Goal: Check status: Check status

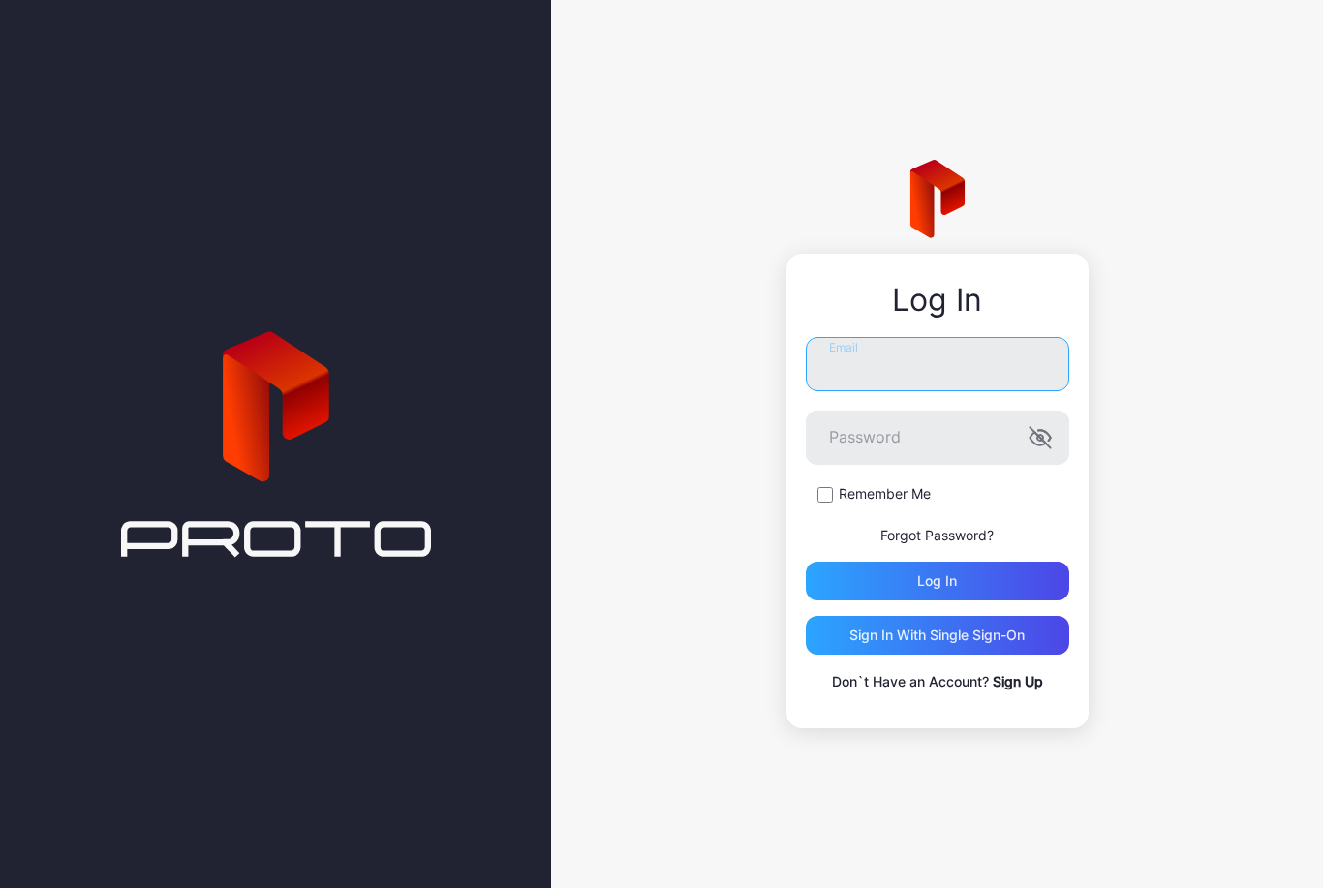
type input "**********"
click at [937, 580] on button "Log in" at bounding box center [937, 581] width 263 height 39
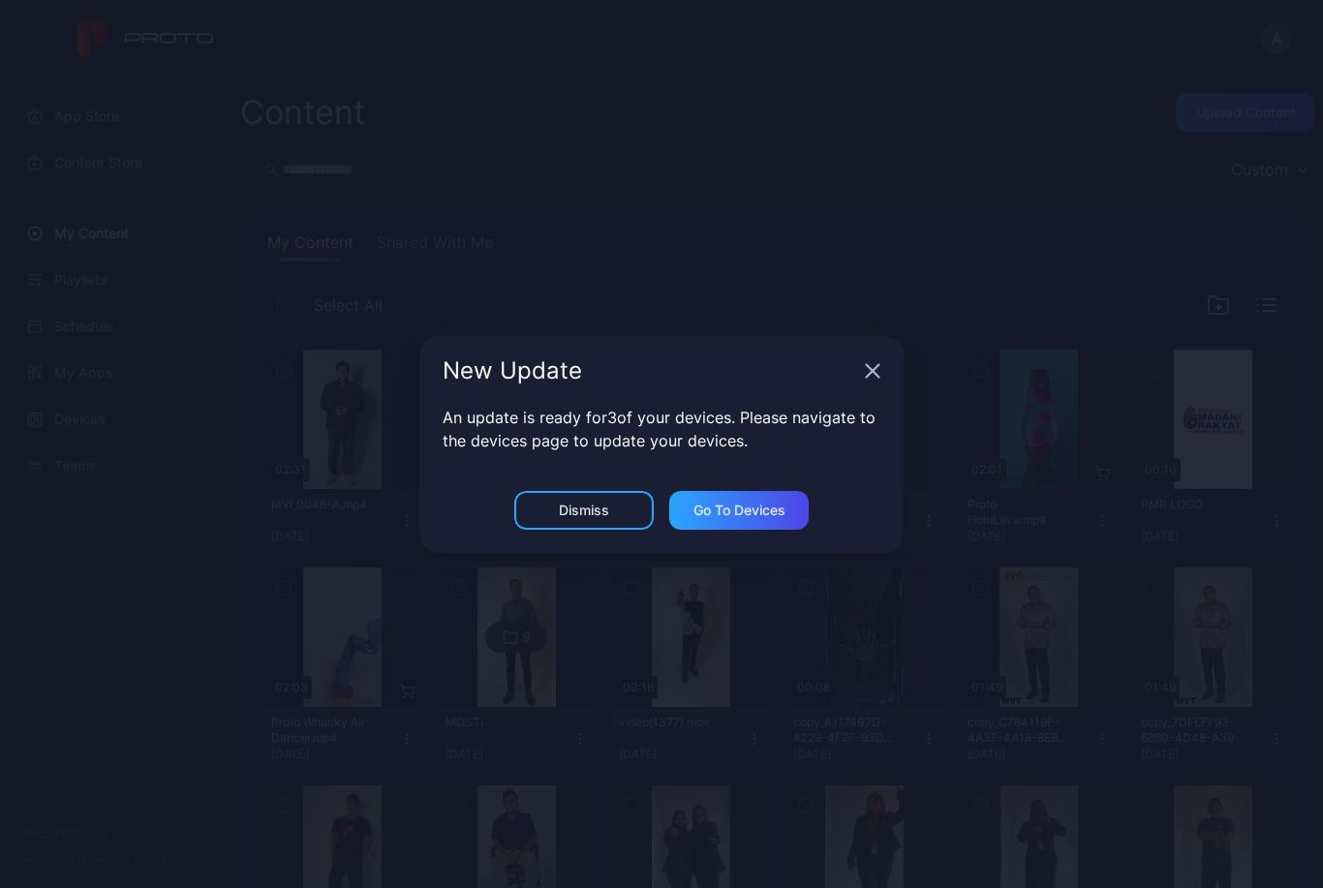
click at [568, 503] on div "Dismiss" at bounding box center [584, 510] width 50 height 15
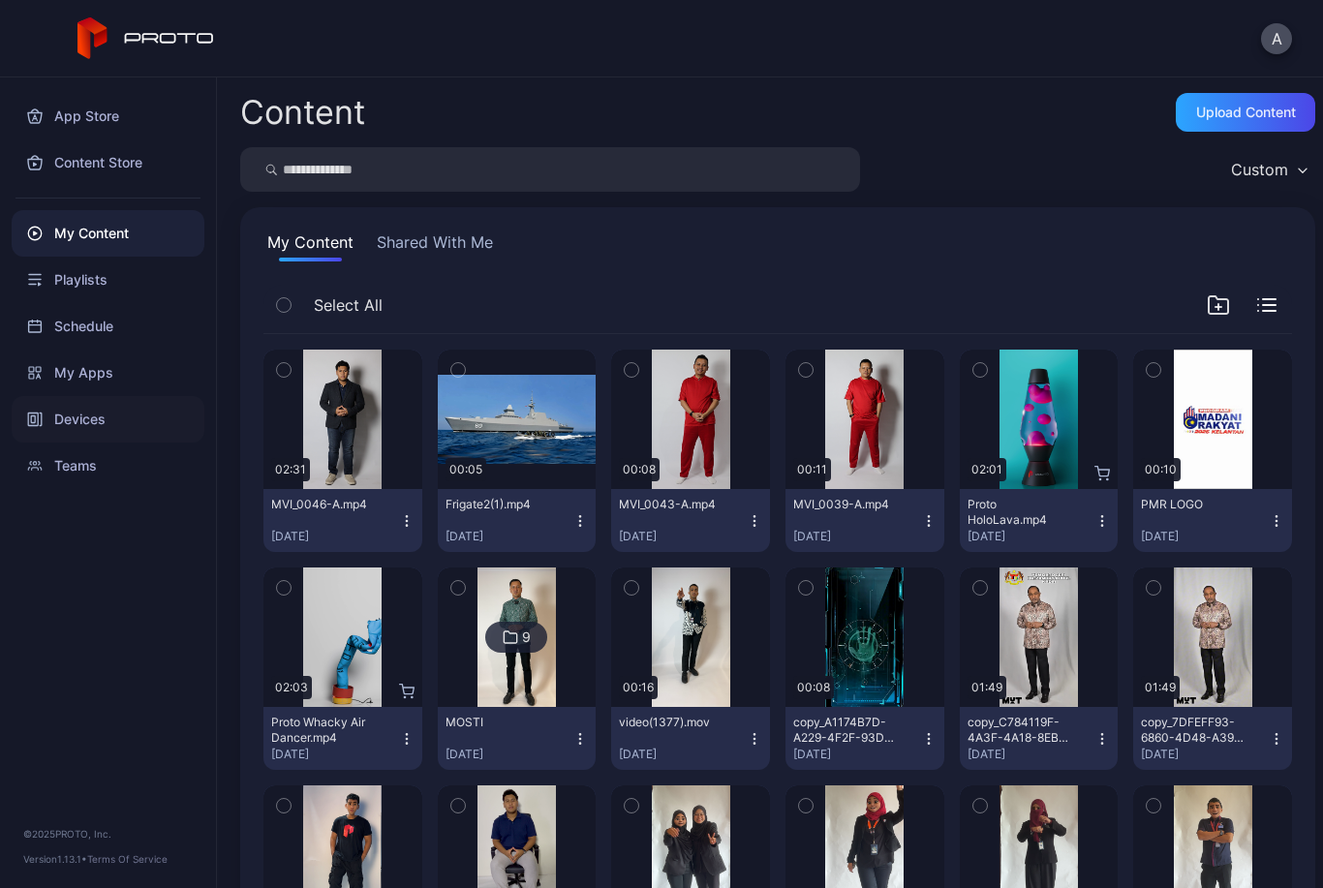
click at [103, 432] on div "Devices" at bounding box center [108, 419] width 193 height 46
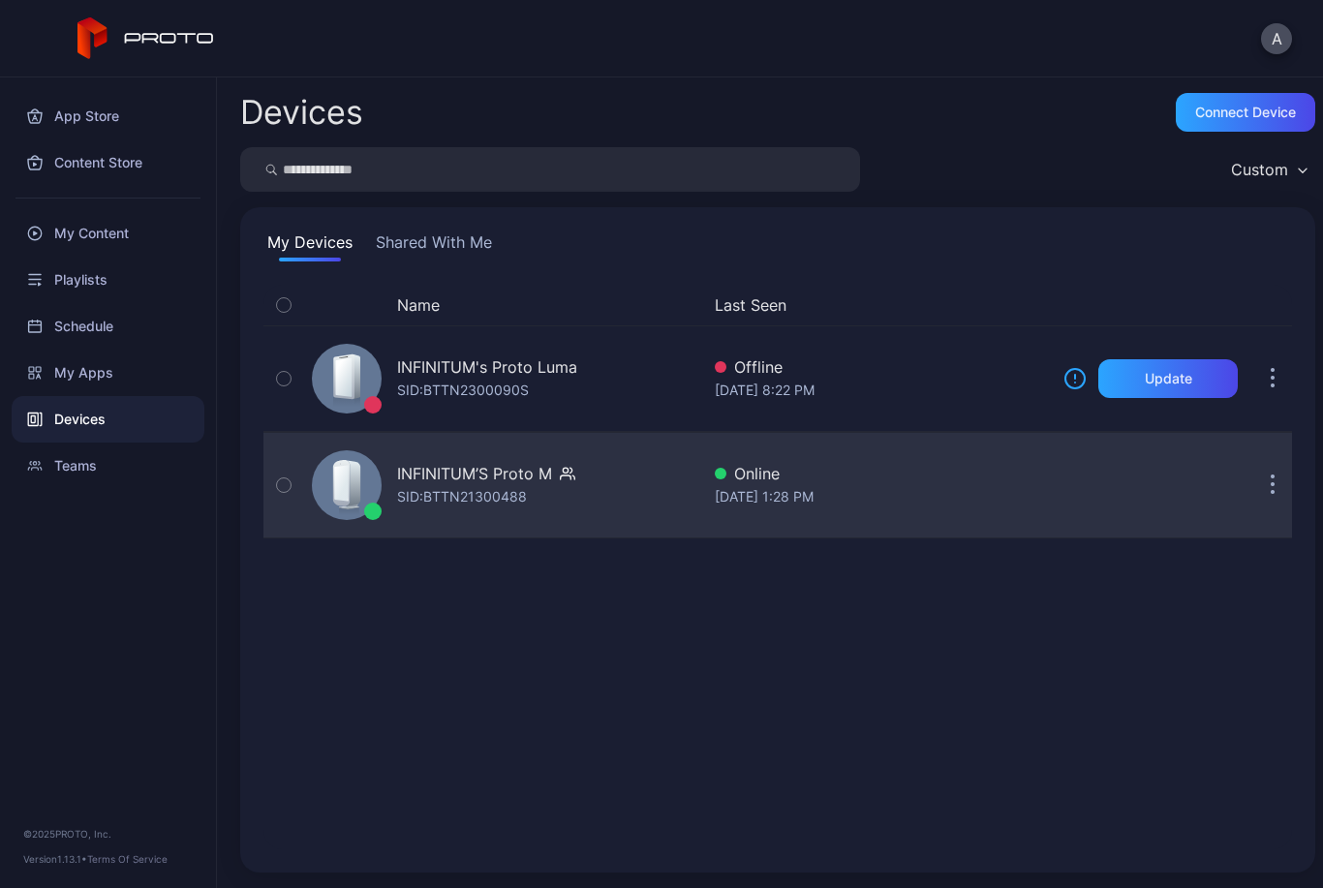
click at [661, 490] on div "INFINITUM’S Proto M SID: BTTN21300488" at bounding box center [501, 485] width 395 height 97
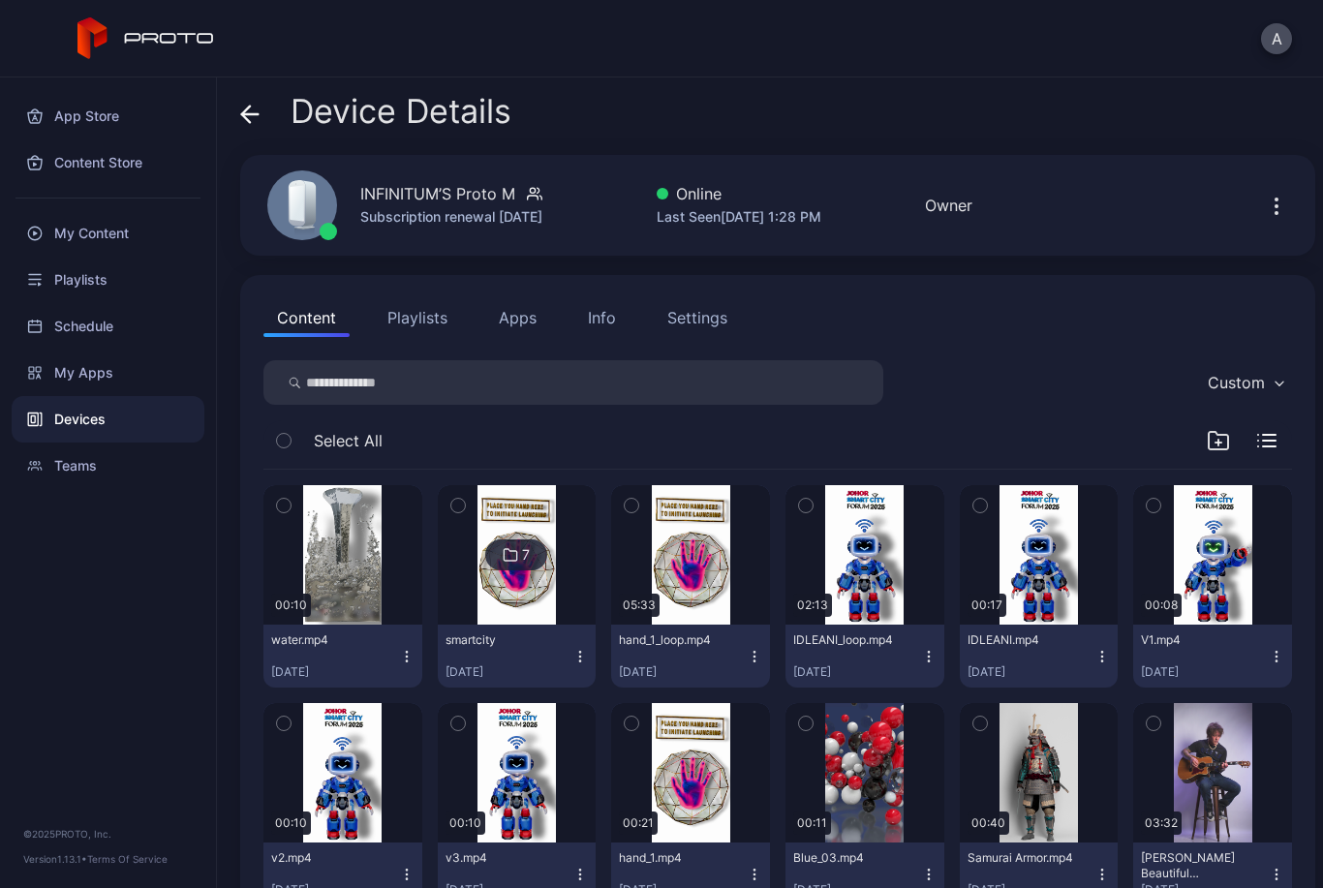
click at [231, 102] on div "Device Details INFINITUM’S Proto M Subscription renewal [DATE] Online Last Seen…" at bounding box center [770, 482] width 1106 height 811
click at [257, 116] on icon at bounding box center [249, 114] width 19 height 19
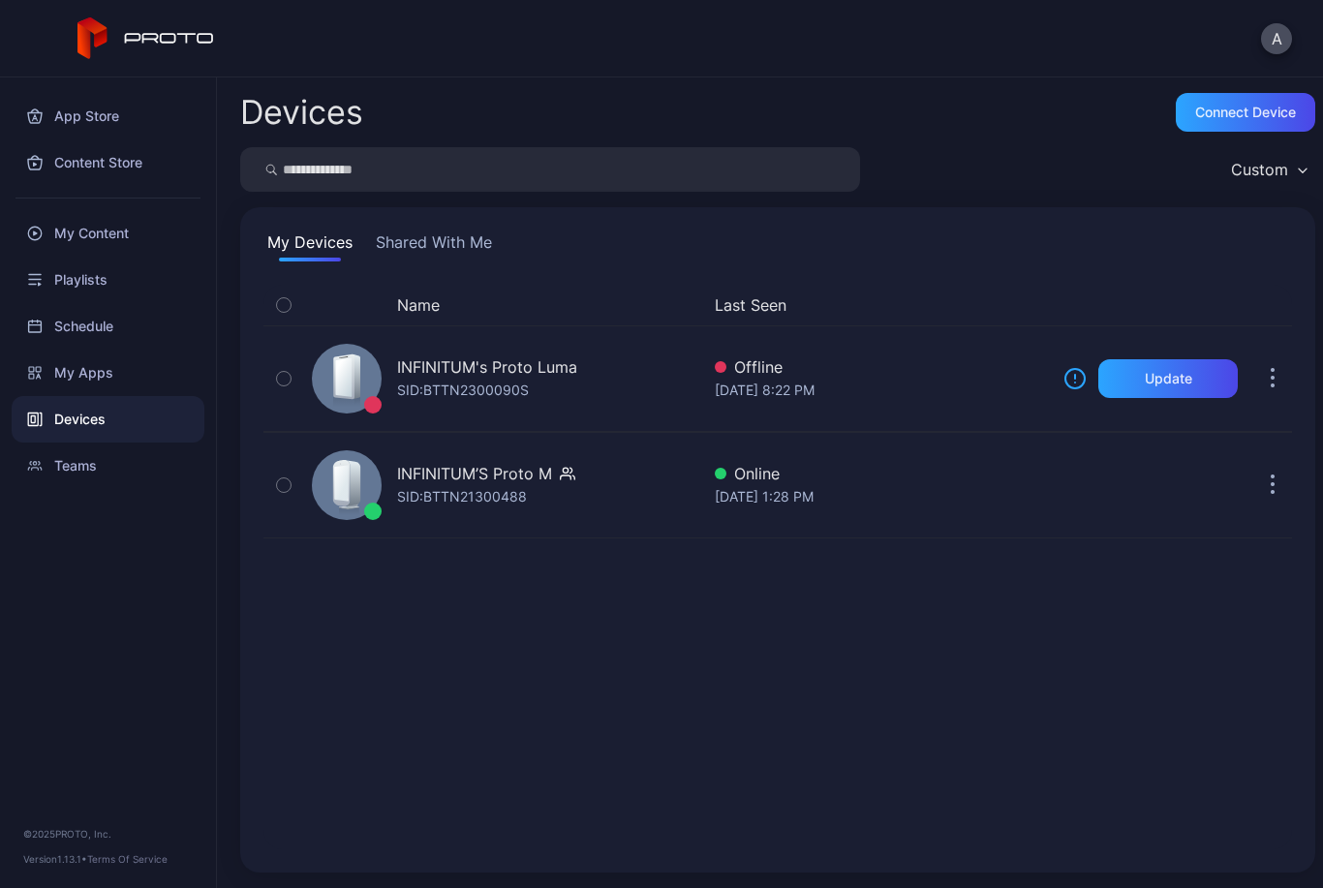
click at [428, 260] on button "Shared With Me" at bounding box center [434, 245] width 124 height 31
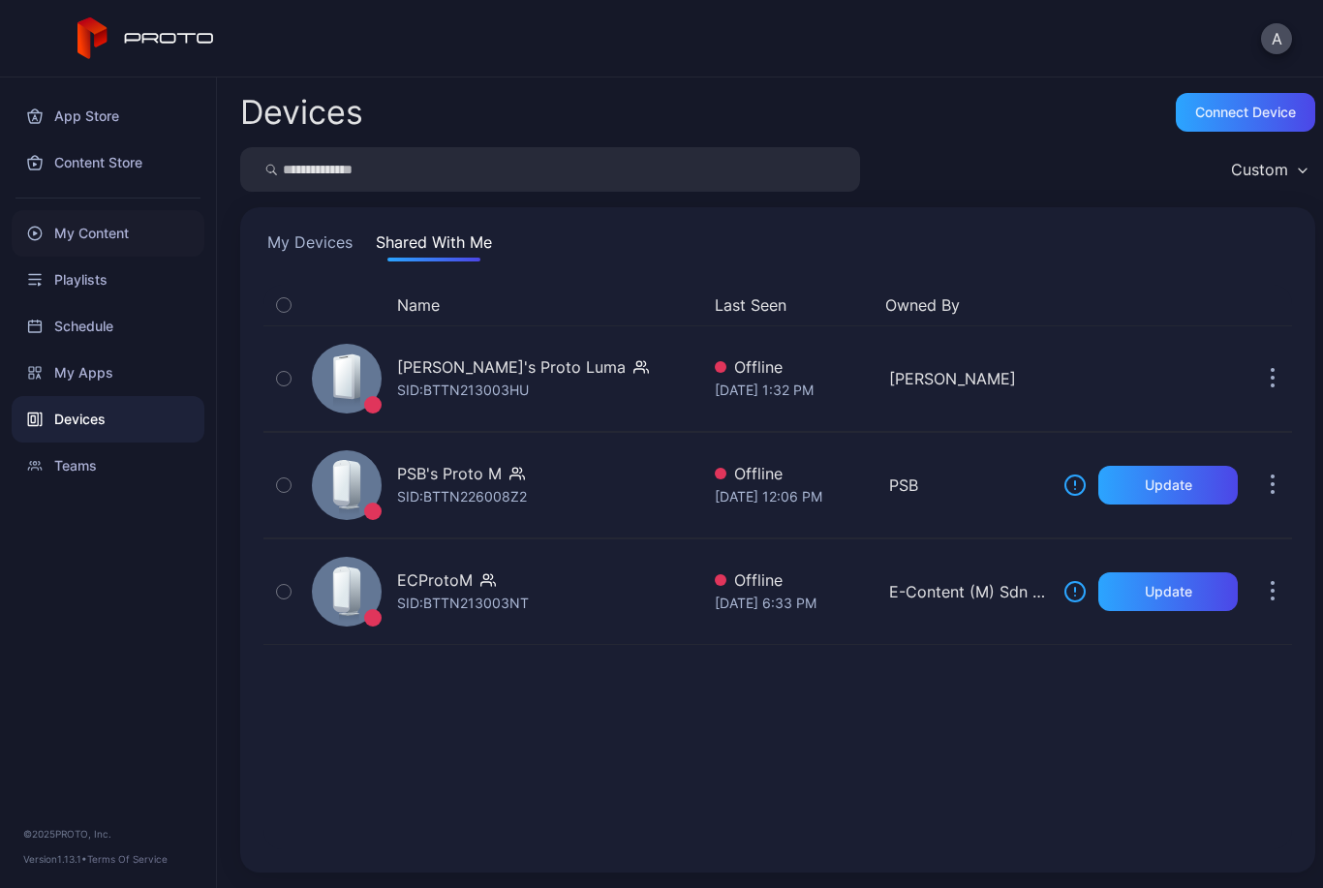
click at [124, 249] on div "My Content" at bounding box center [108, 233] width 193 height 46
